Goal: Information Seeking & Learning: Learn about a topic

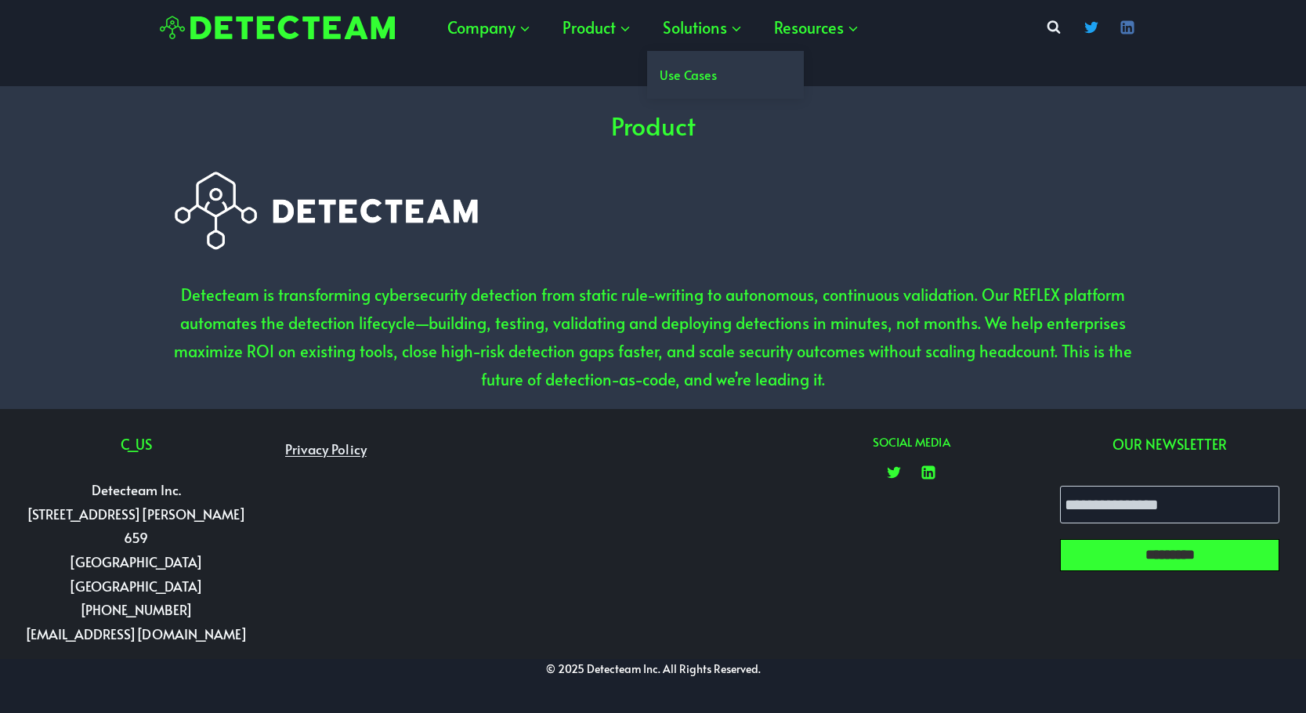
click at [684, 67] on link "Use Cases" at bounding box center [725, 75] width 157 height 48
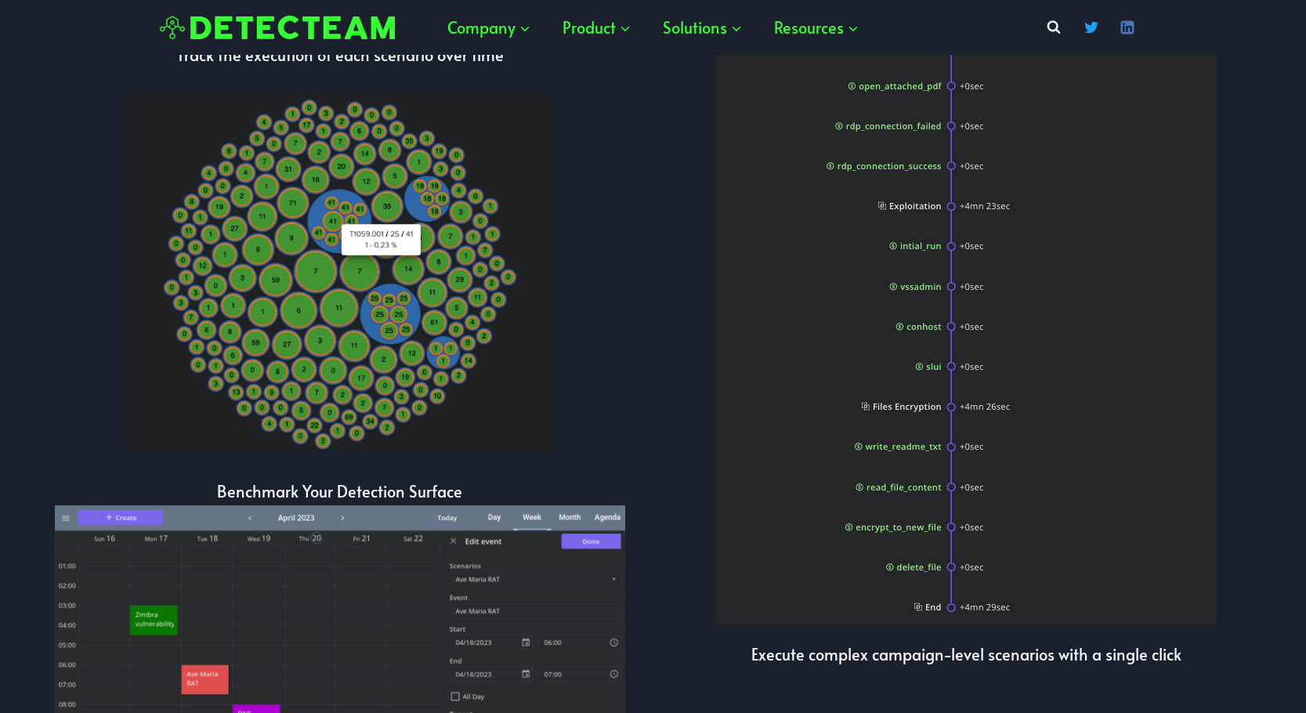
scroll to position [2837, 0]
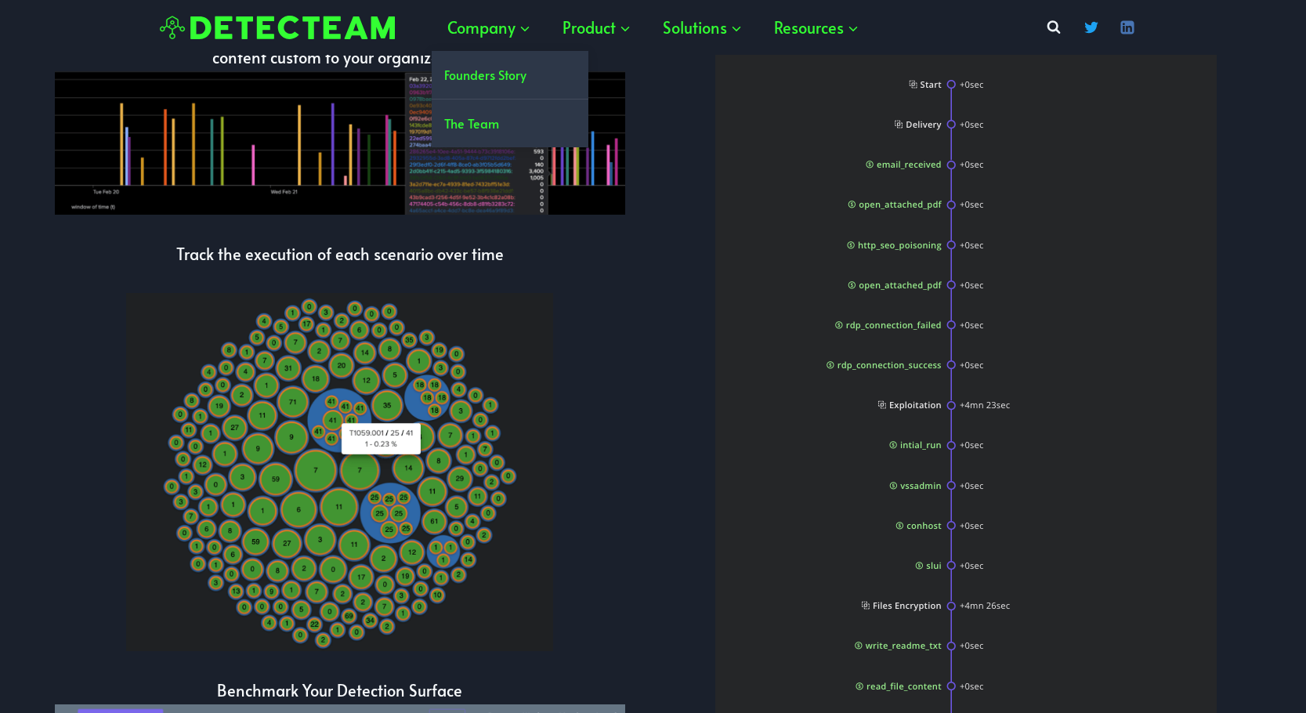
click at [492, 67] on link "Founders Story" at bounding box center [510, 75] width 157 height 48
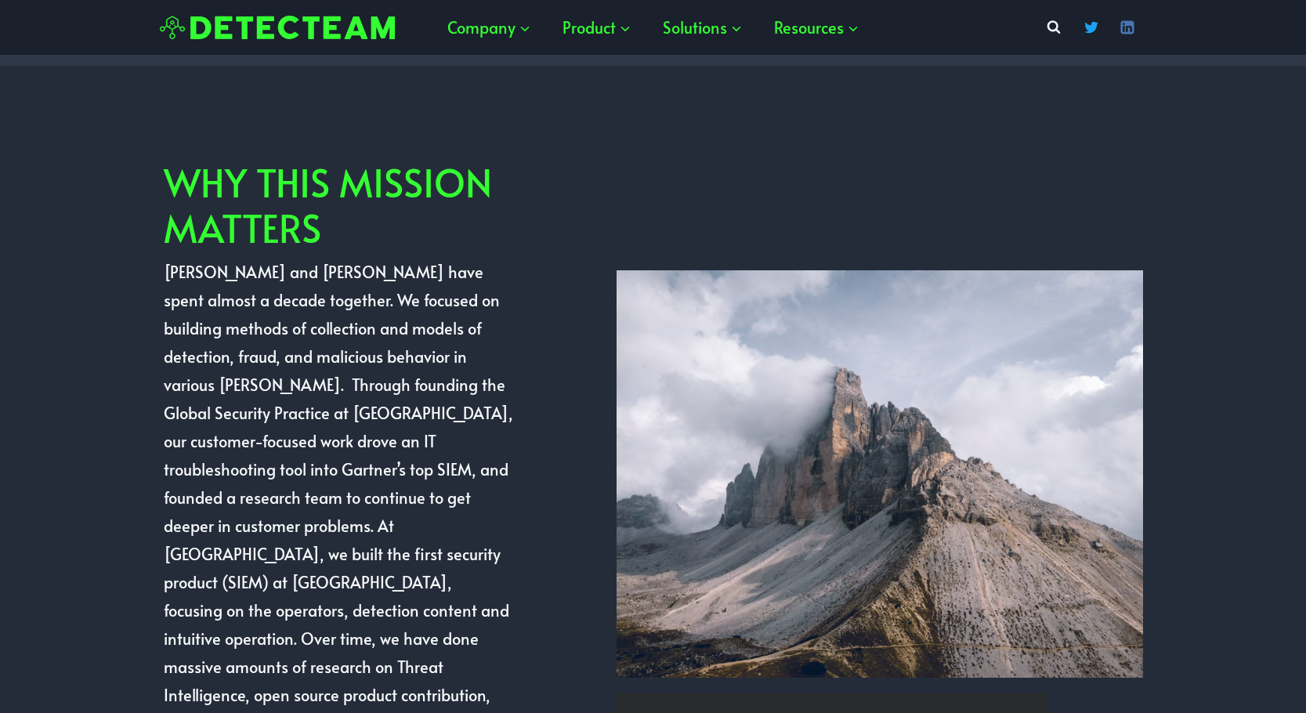
scroll to position [53, 0]
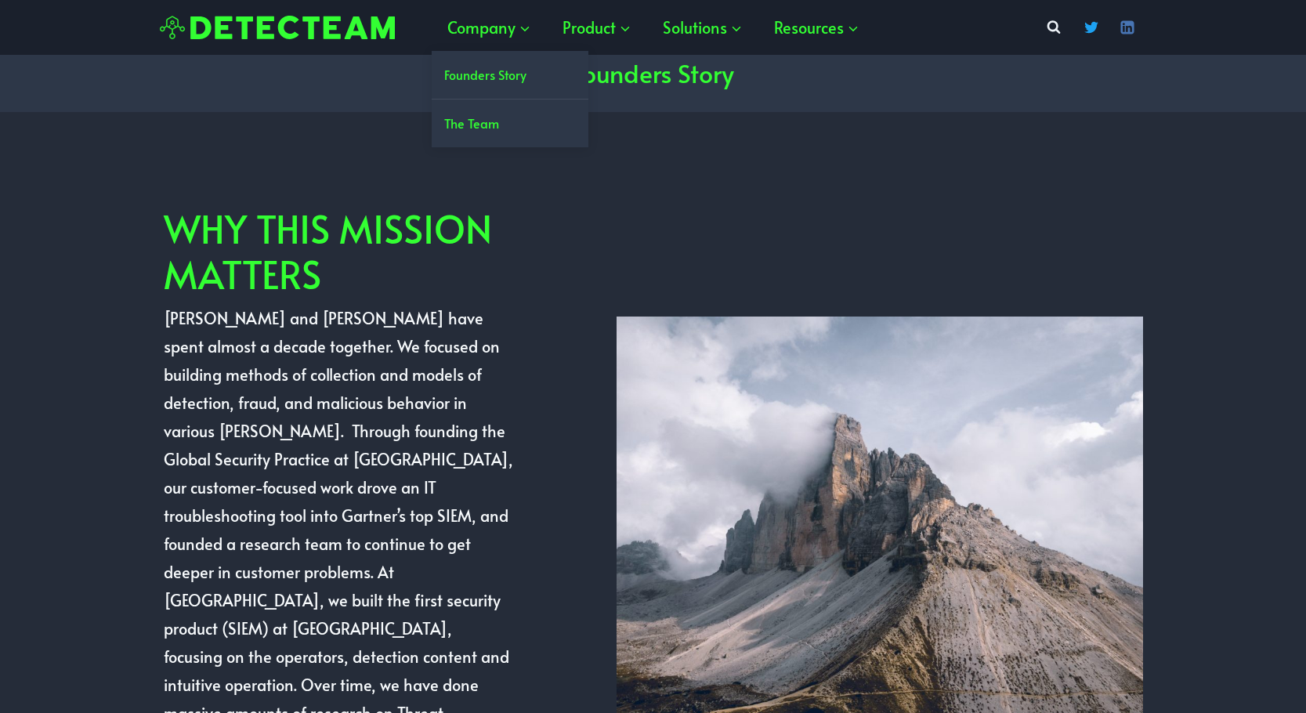
click at [482, 123] on link "The Team" at bounding box center [510, 124] width 157 height 48
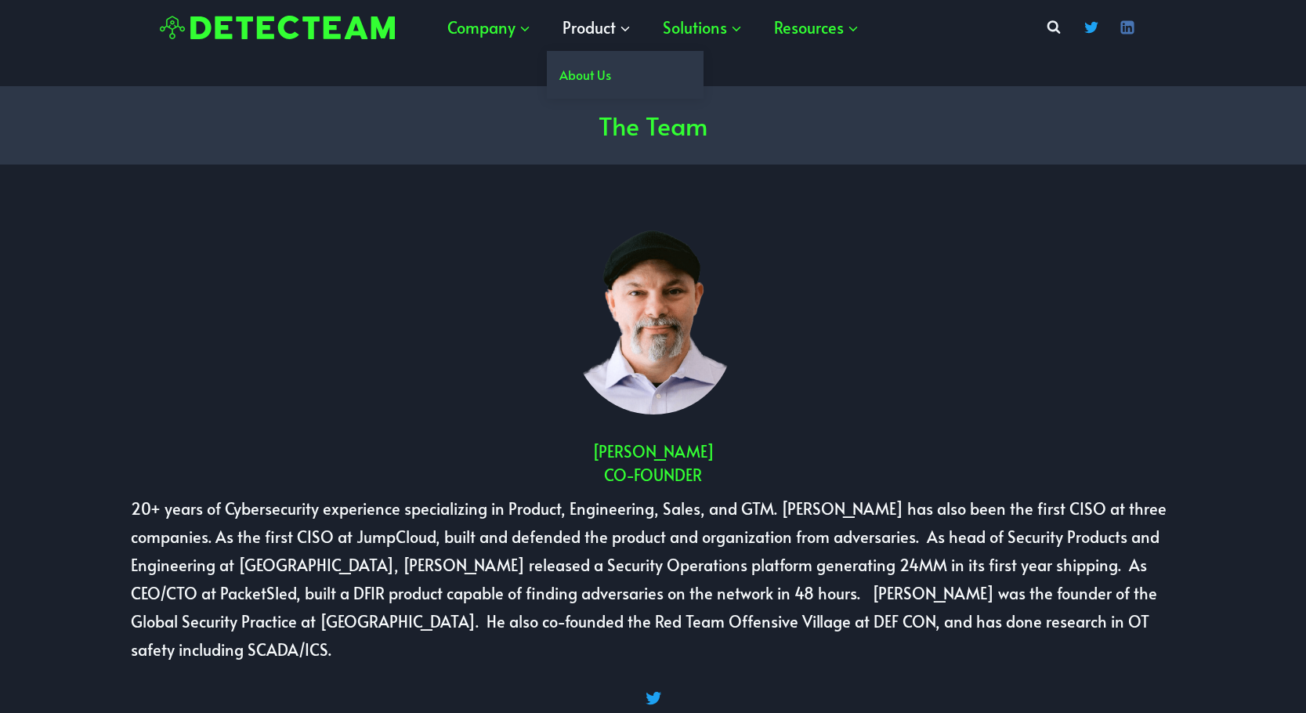
click at [604, 27] on span "Product Expand" at bounding box center [597, 27] width 69 height 28
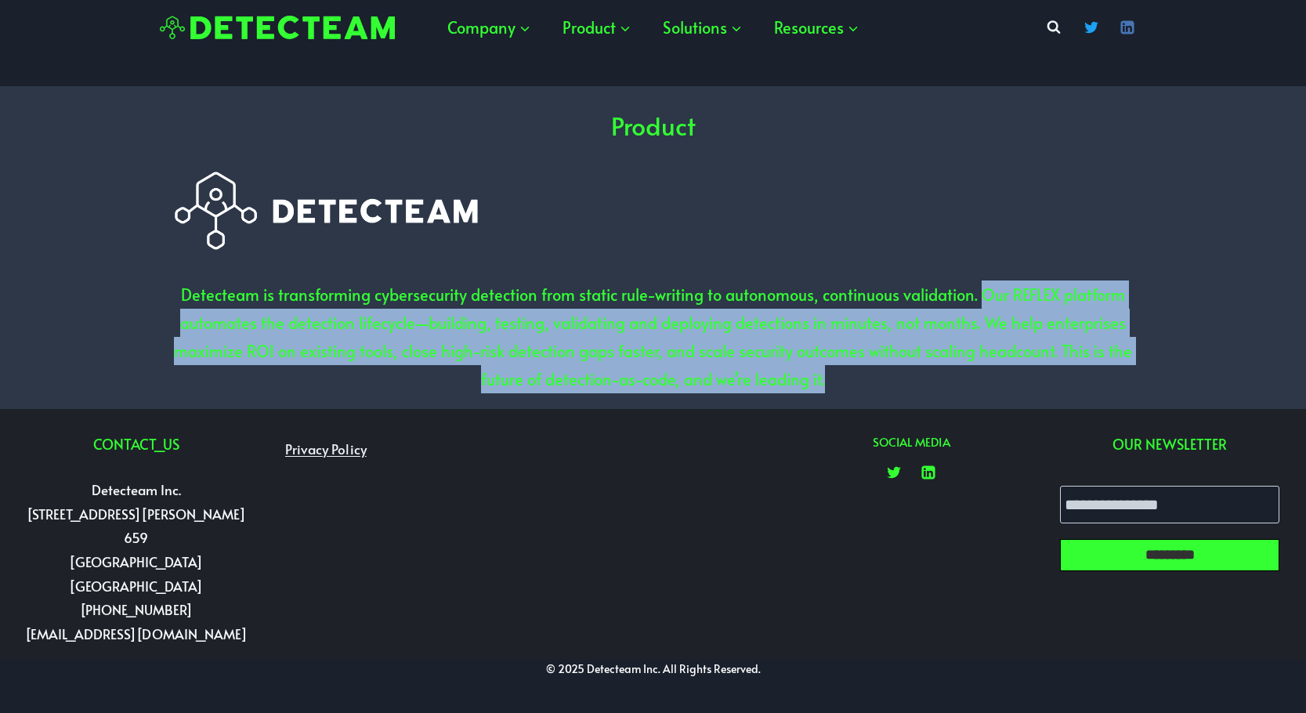
drag, startPoint x: 983, startPoint y: 260, endPoint x: 884, endPoint y: 7, distance: 271.7
click at [828, 355] on p "Detecteam is transforming cybersecurity detection from static rule-writing to a…" at bounding box center [653, 337] width 973 height 113
